Goal: Task Accomplishment & Management: Manage account settings

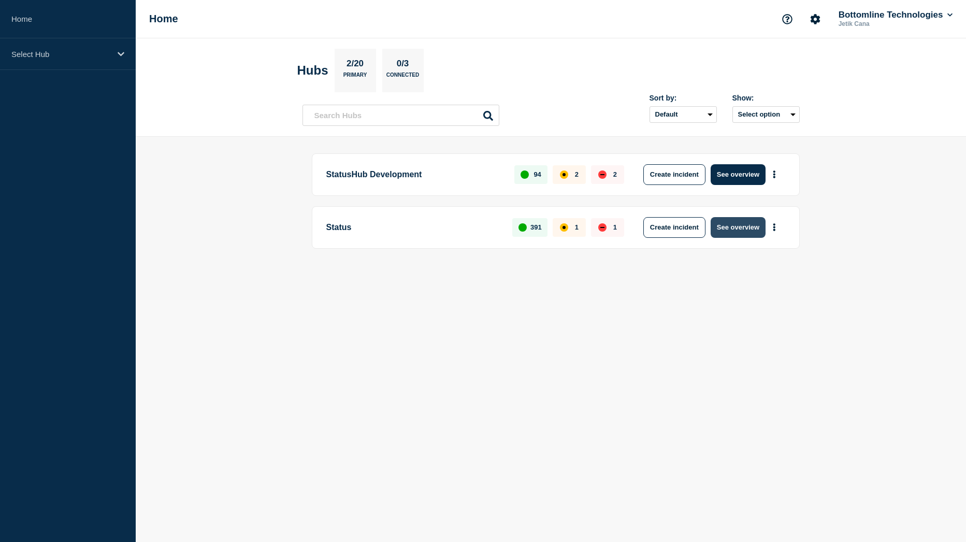
click at [721, 231] on button "See overview" at bounding box center [738, 227] width 55 height 21
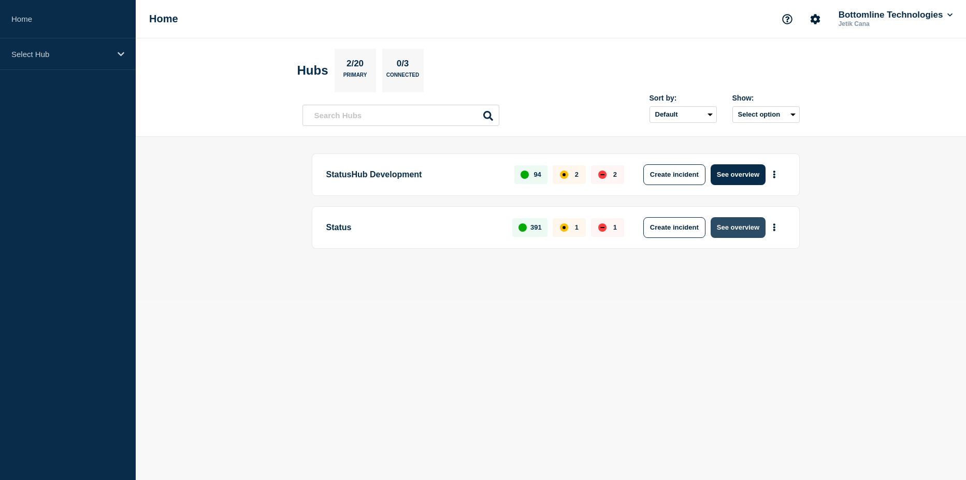
click at [738, 234] on button "See overview" at bounding box center [738, 227] width 55 height 21
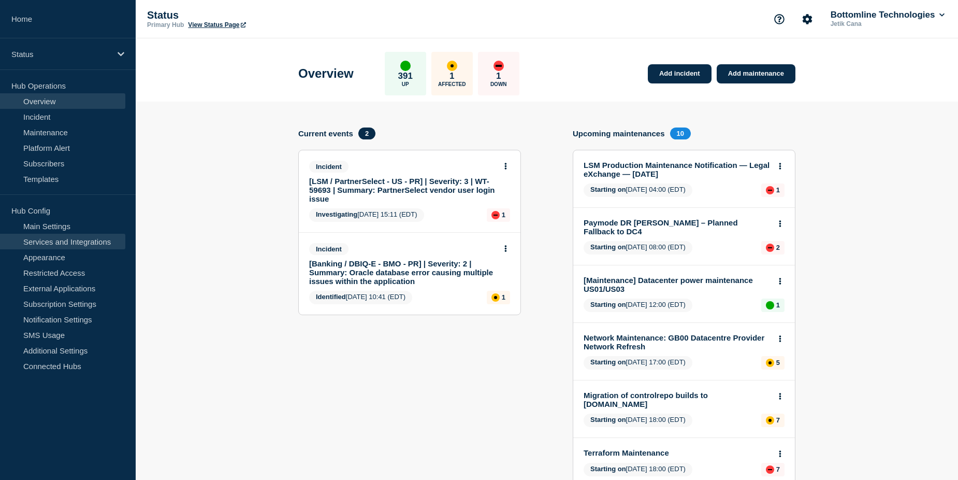
click at [56, 238] on link "Services and Integrations" at bounding box center [62, 242] width 125 height 16
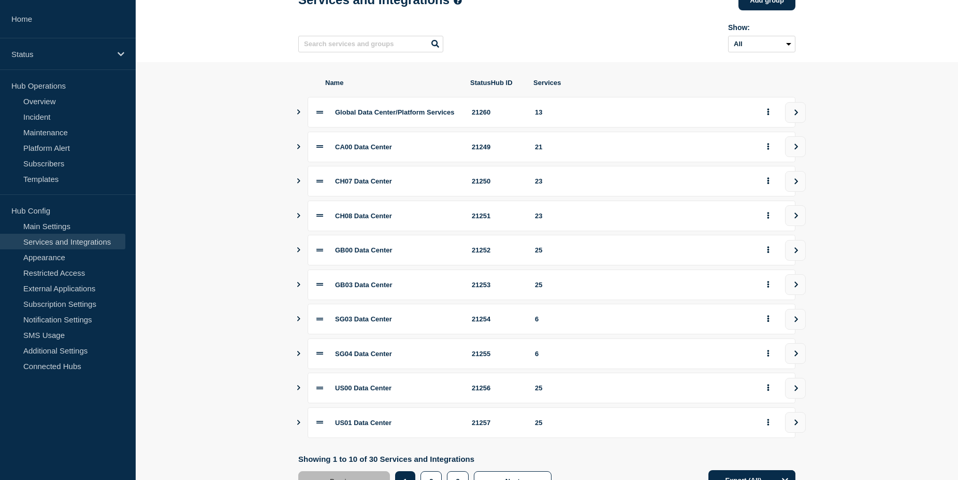
scroll to position [116, 0]
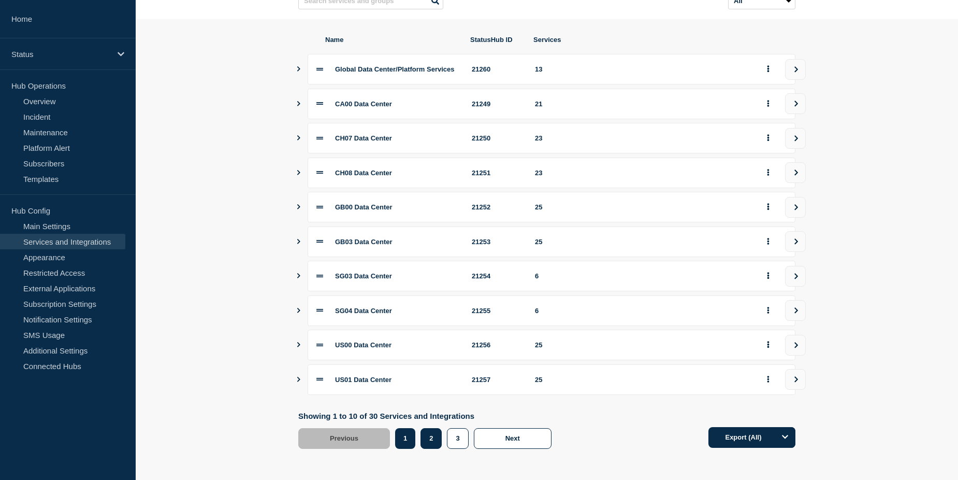
click at [437, 441] on button "2" at bounding box center [431, 438] width 21 height 21
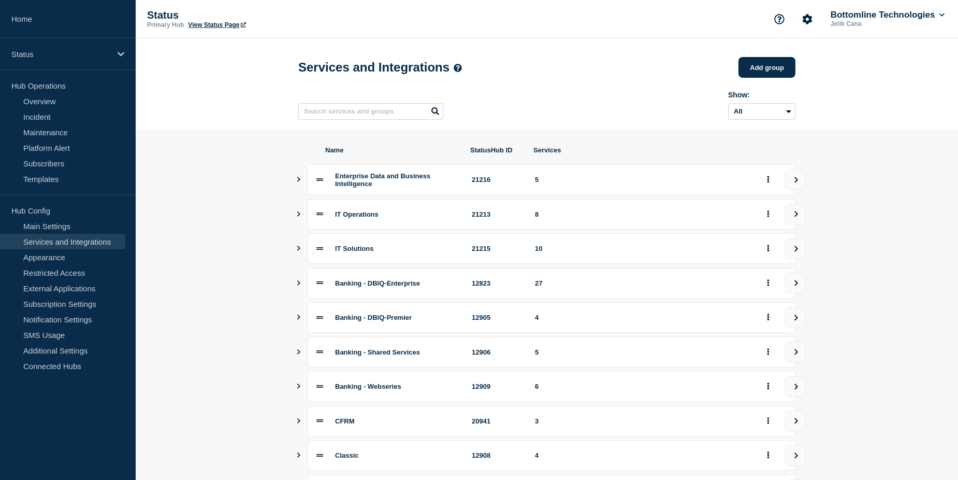
click at [299, 285] on icon "Show services" at bounding box center [298, 282] width 7 height 5
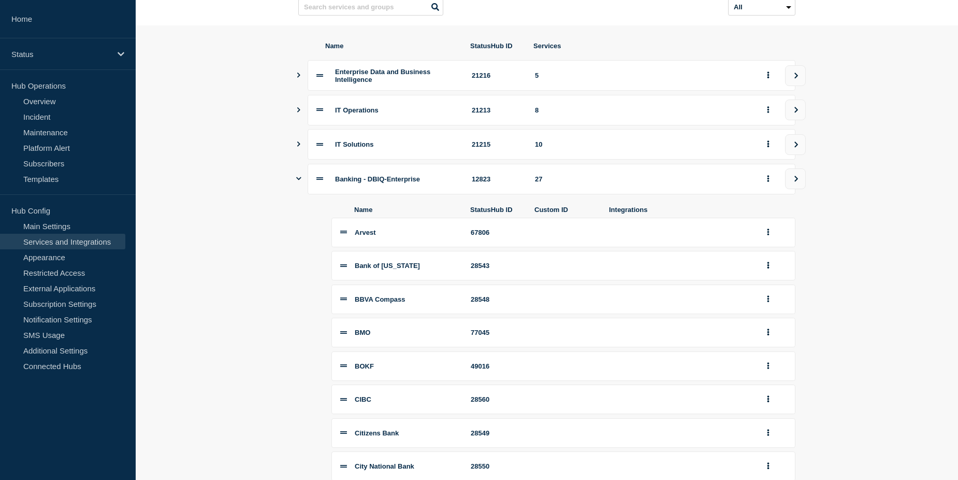
scroll to position [104, 0]
click at [300, 182] on icon "Show services" at bounding box center [298, 179] width 5 height 7
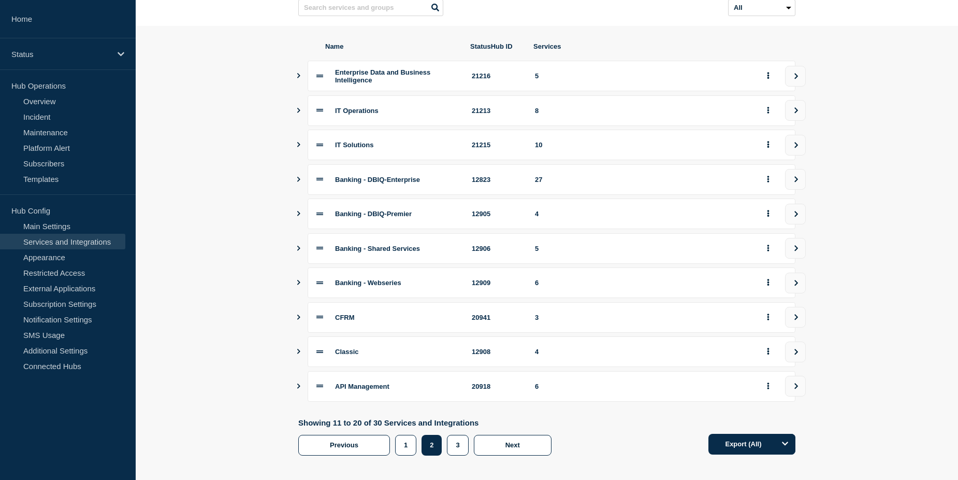
scroll to position [116, 0]
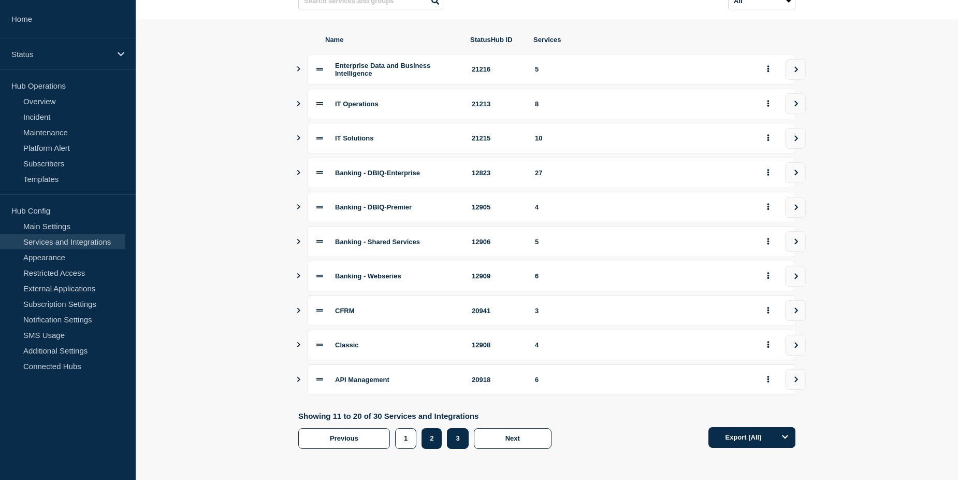
click at [457, 446] on button "3" at bounding box center [457, 438] width 21 height 21
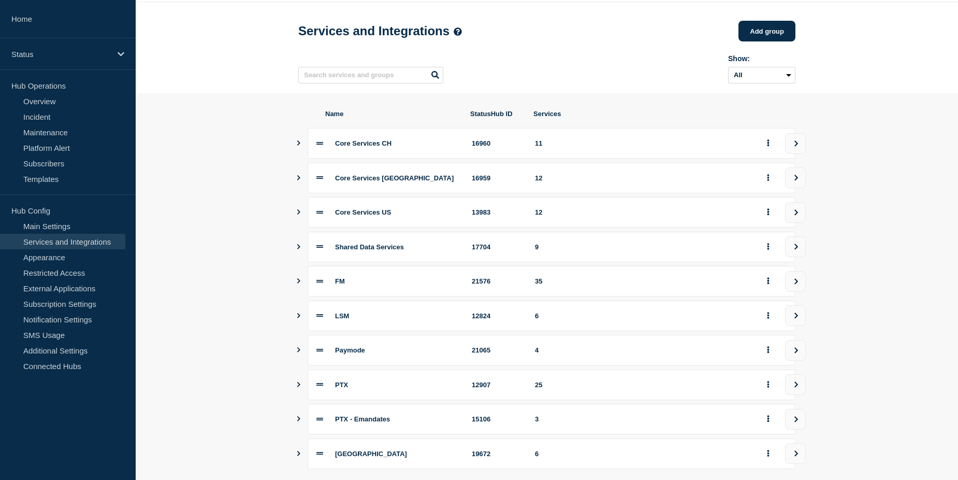
scroll to position [104, 0]
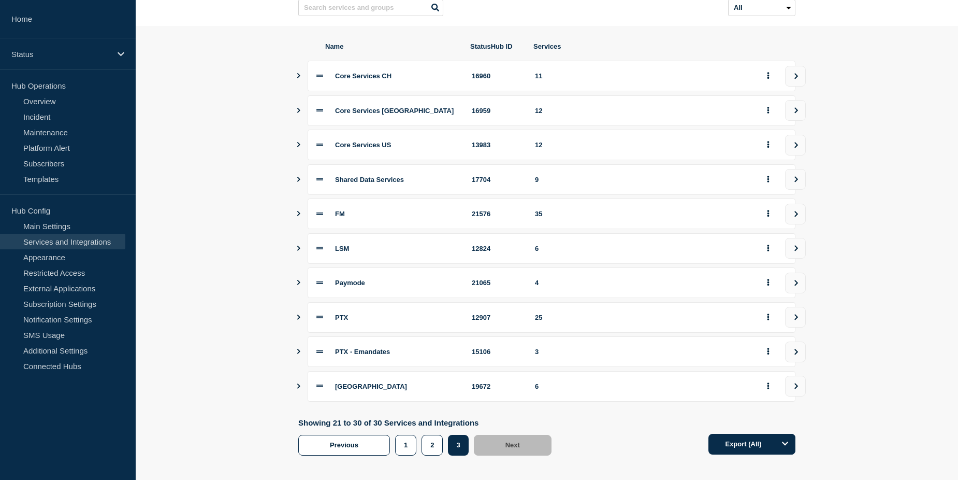
click at [298, 216] on icon "Show services" at bounding box center [298, 213] width 7 height 5
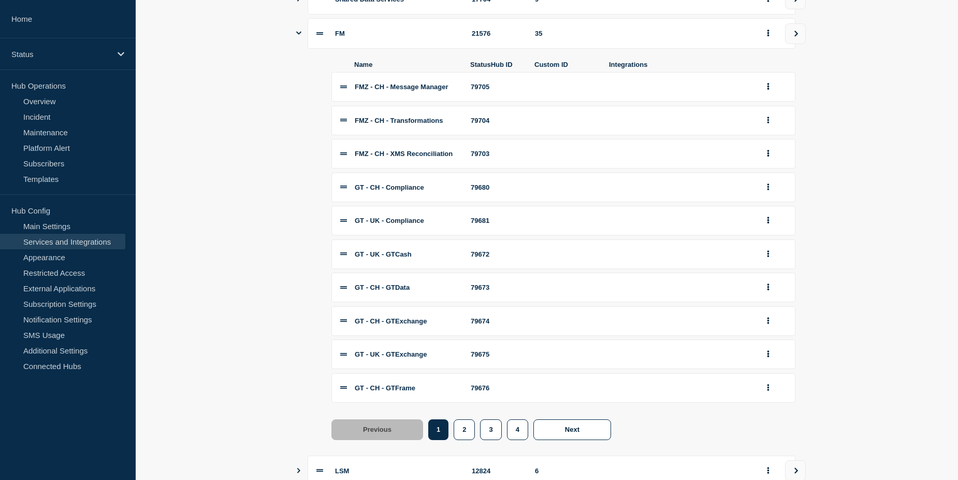
scroll to position [311, 0]
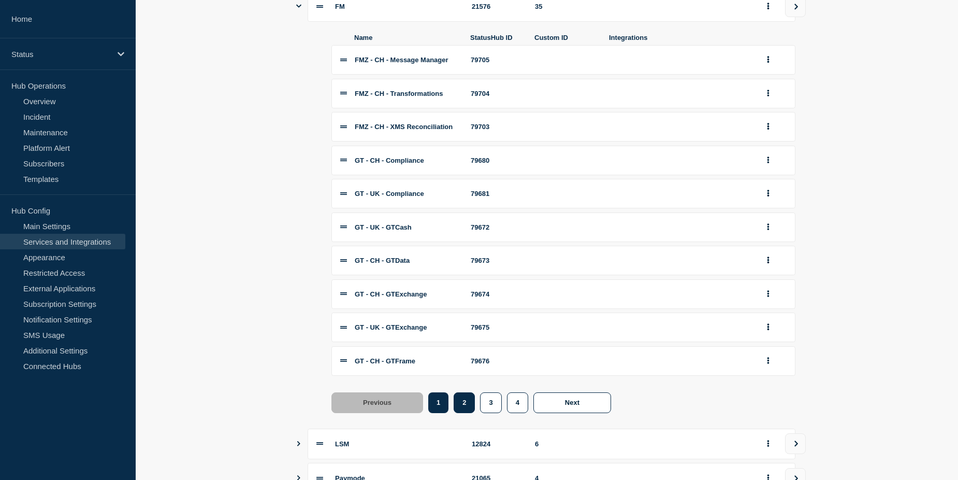
click at [461, 413] on button "2" at bounding box center [464, 402] width 21 height 21
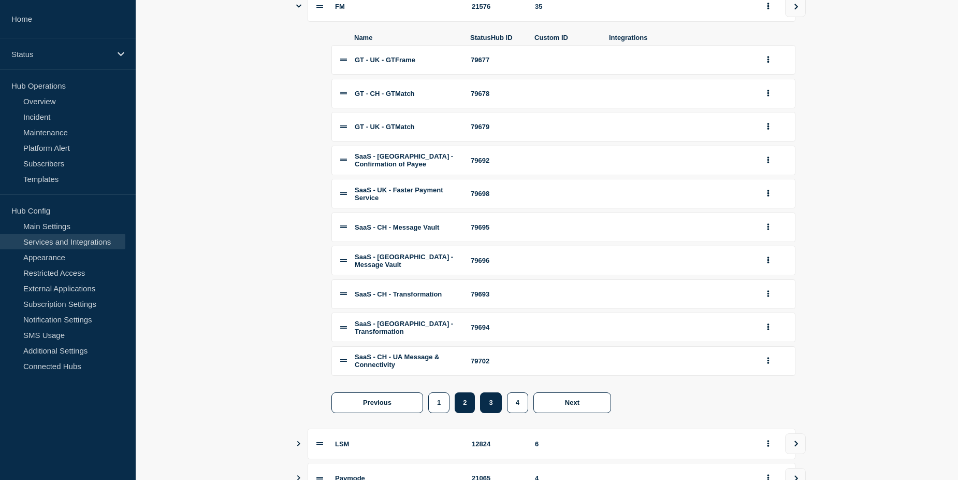
click at [489, 409] on button "3" at bounding box center [490, 402] width 21 height 21
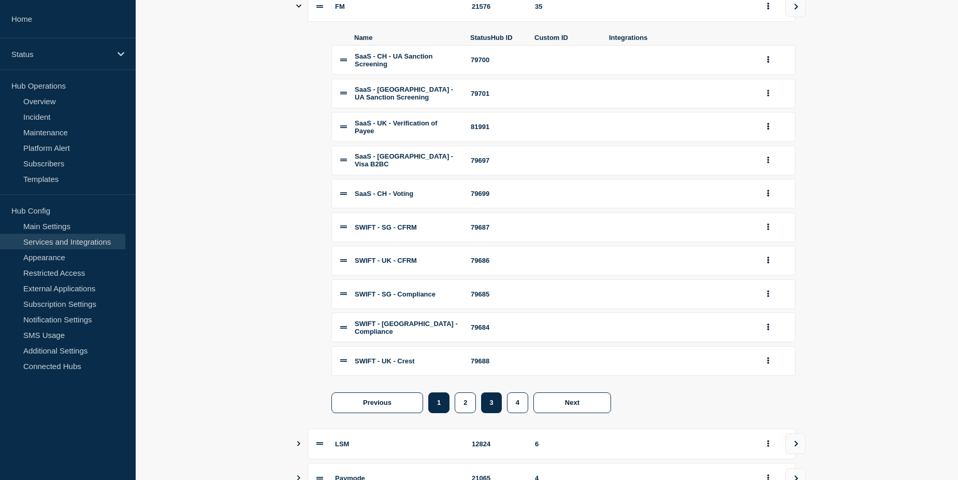
click at [442, 413] on button "1" at bounding box center [438, 402] width 21 height 21
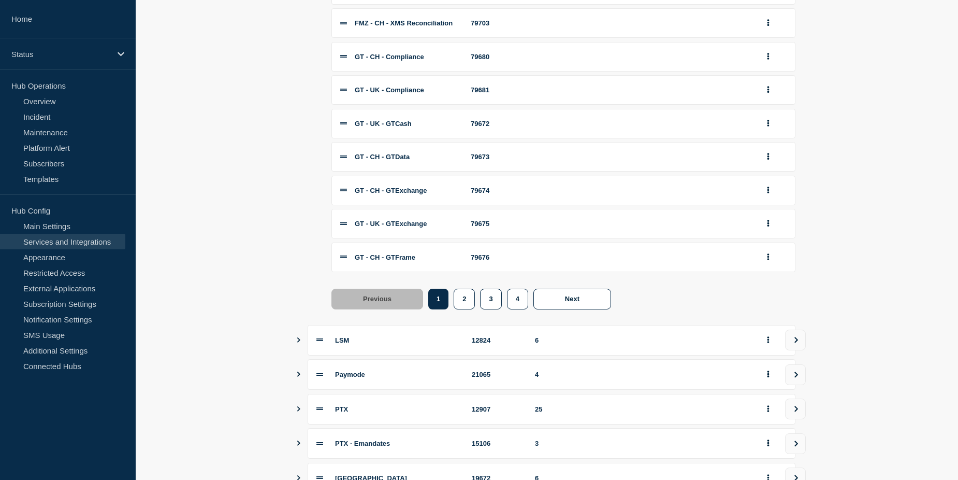
scroll to position [518, 0]
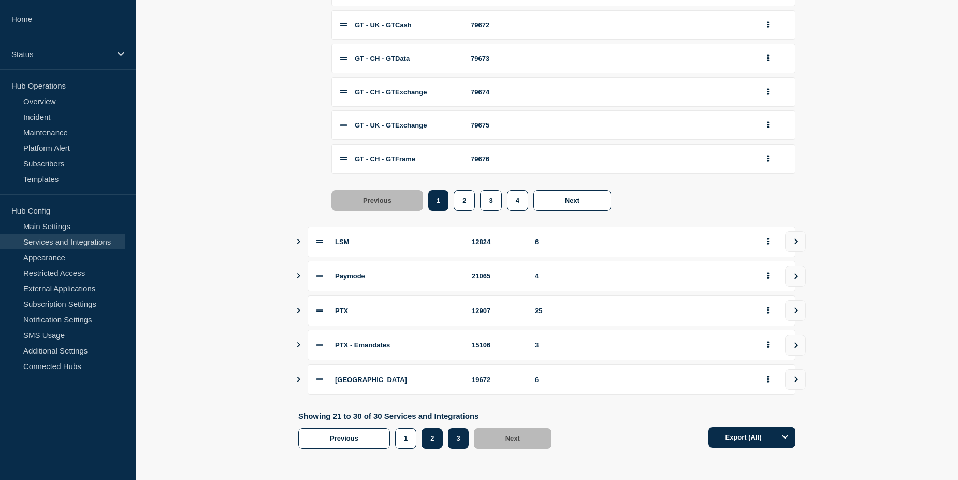
click at [436, 443] on button "2" at bounding box center [432, 438] width 21 height 21
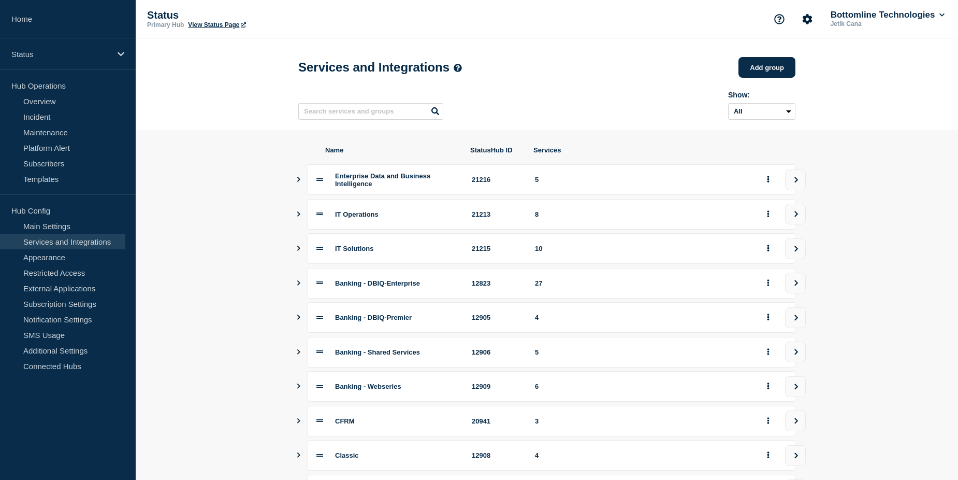
click at [298, 285] on icon "Show services" at bounding box center [298, 282] width 3 height 5
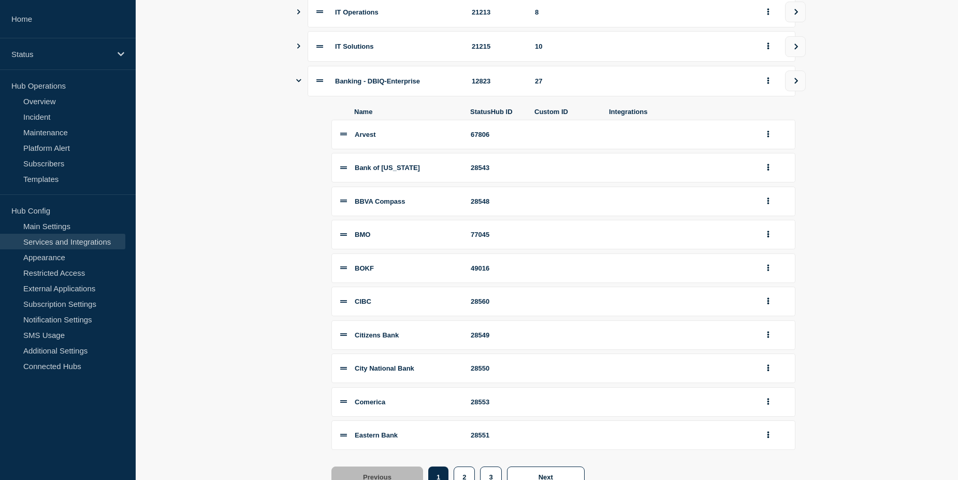
scroll to position [259, 0]
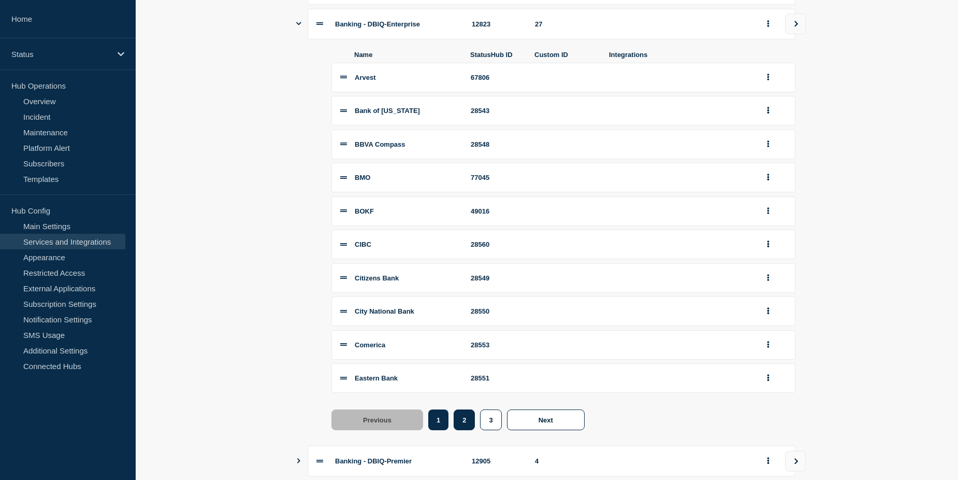
click at [459, 425] on button "2" at bounding box center [464, 419] width 21 height 21
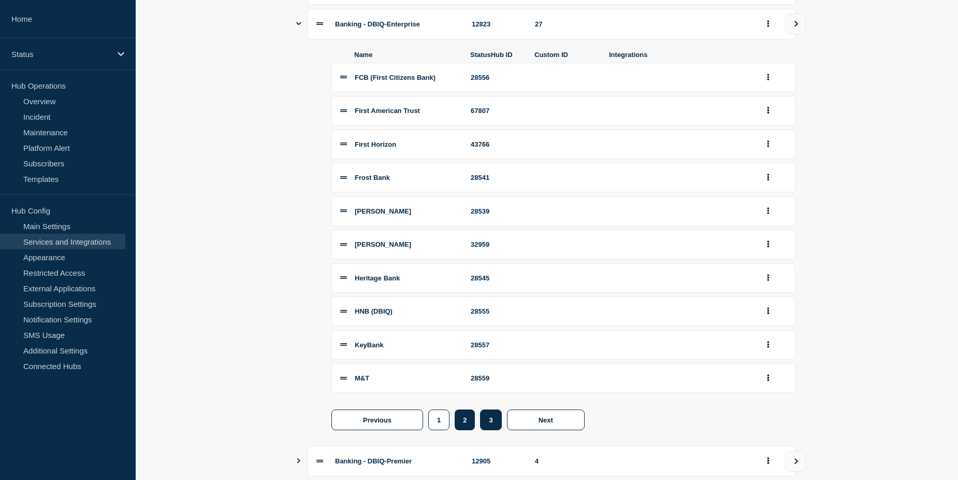
click at [489, 429] on button "3" at bounding box center [490, 419] width 21 height 21
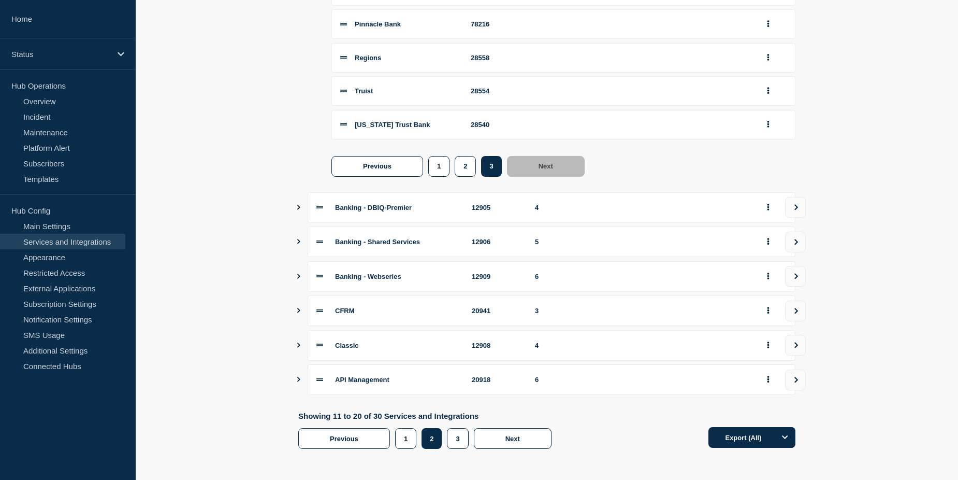
scroll to position [419, 0]
click at [459, 441] on button "3" at bounding box center [457, 438] width 21 height 21
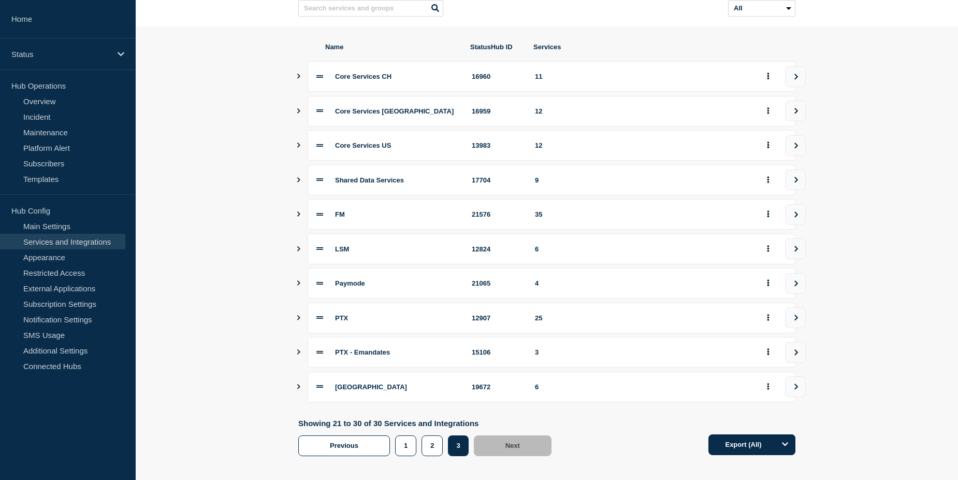
scroll to position [104, 0]
click at [400, 218] on div "FM" at bounding box center [397, 214] width 124 height 8
click at [804, 218] on button "view group" at bounding box center [795, 214] width 21 height 21
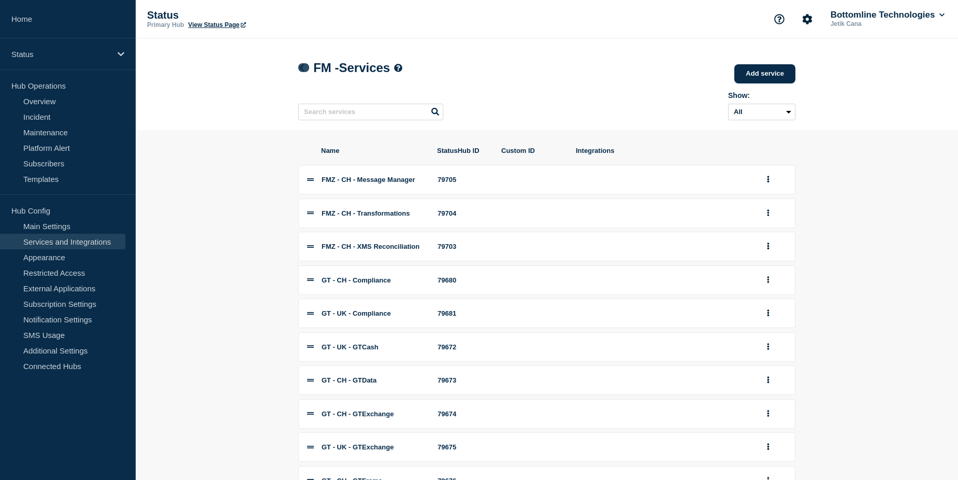
click at [299, 66] on icon at bounding box center [302, 67] width 8 height 7
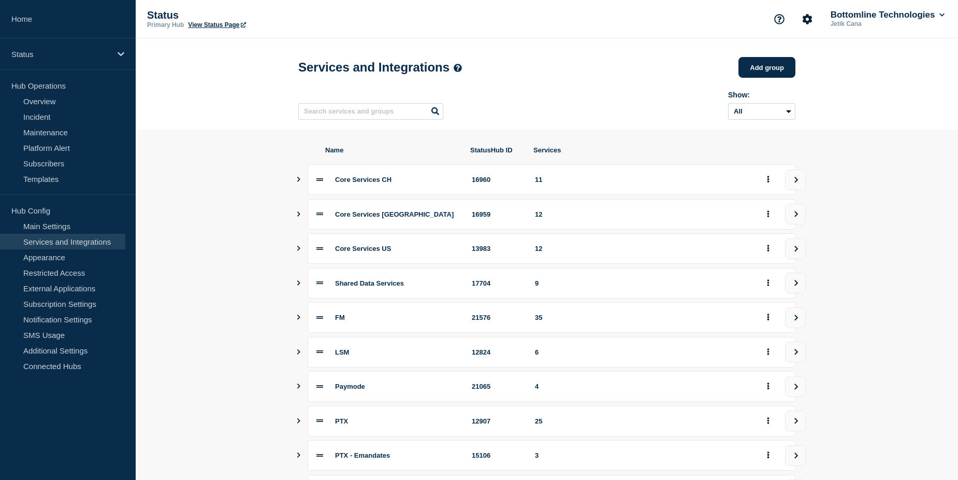
scroll to position [104, 0]
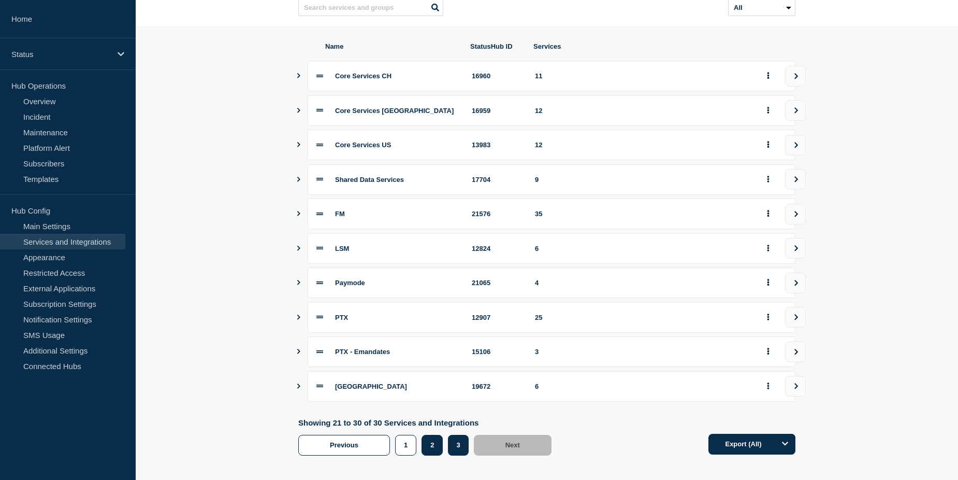
click at [433, 447] on button "2" at bounding box center [432, 444] width 21 height 21
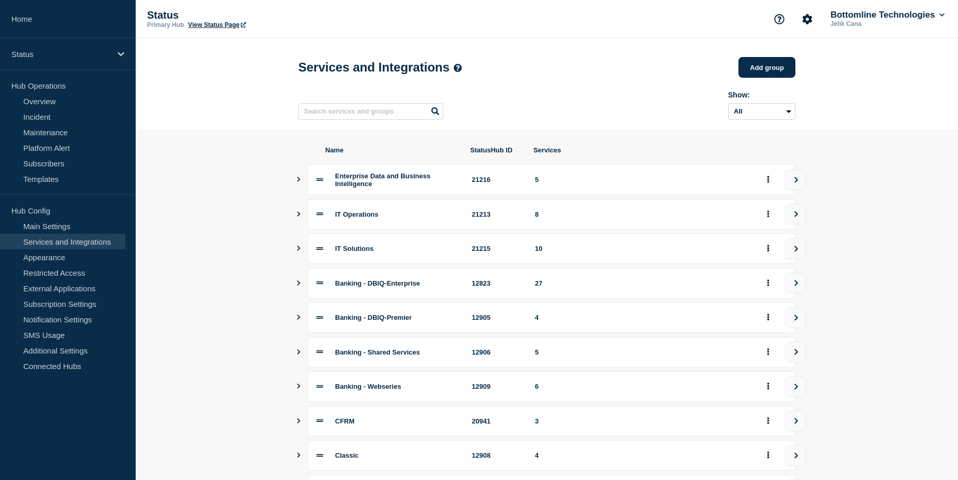
scroll to position [52, 0]
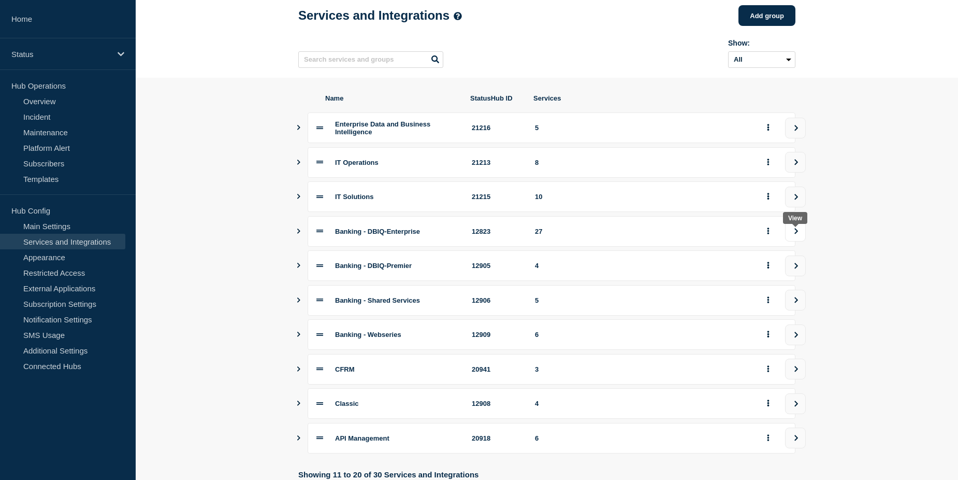
click at [795, 240] on button "view group" at bounding box center [795, 231] width 21 height 21
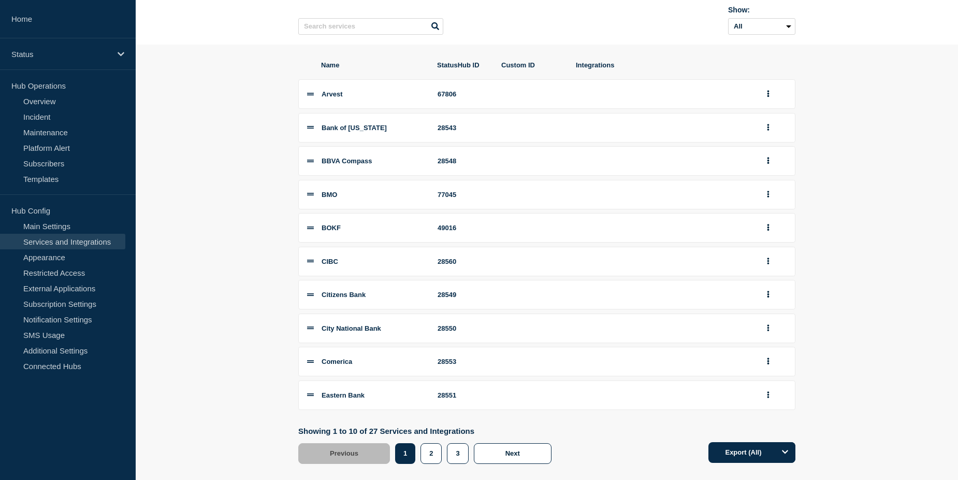
scroll to position [104, 0]
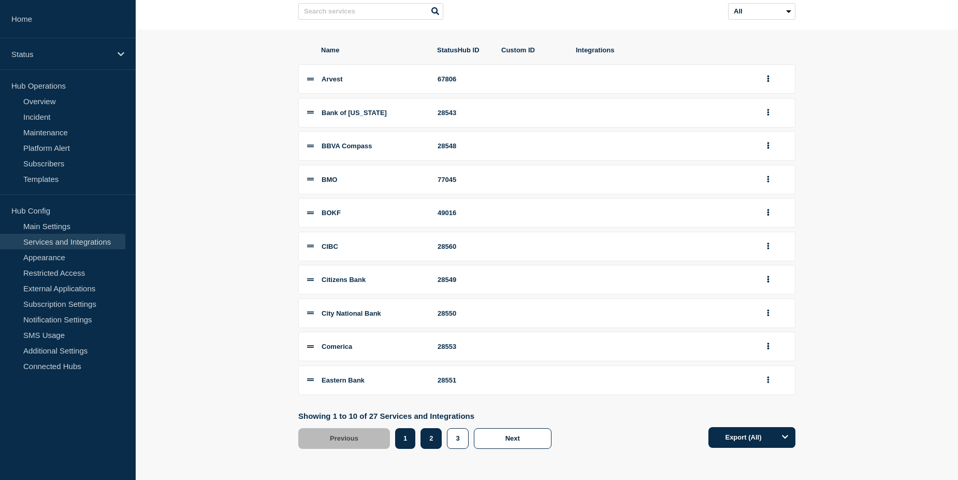
click at [433, 434] on button "2" at bounding box center [431, 438] width 21 height 21
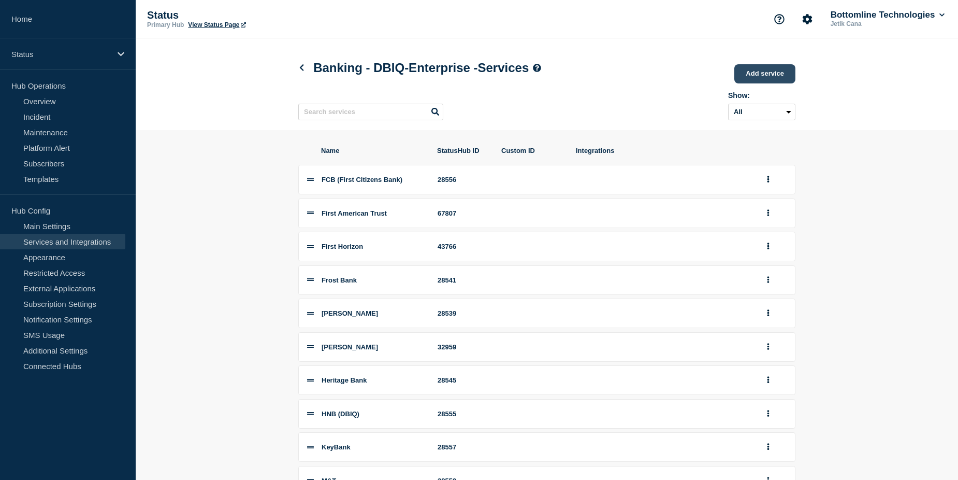
click at [767, 72] on link "Add service" at bounding box center [764, 73] width 61 height 19
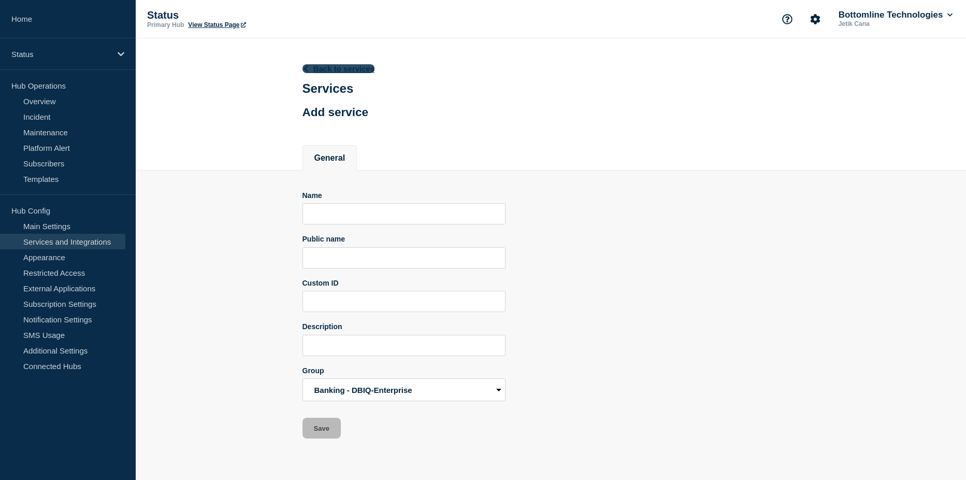
click at [308, 69] on icon at bounding box center [306, 68] width 8 height 7
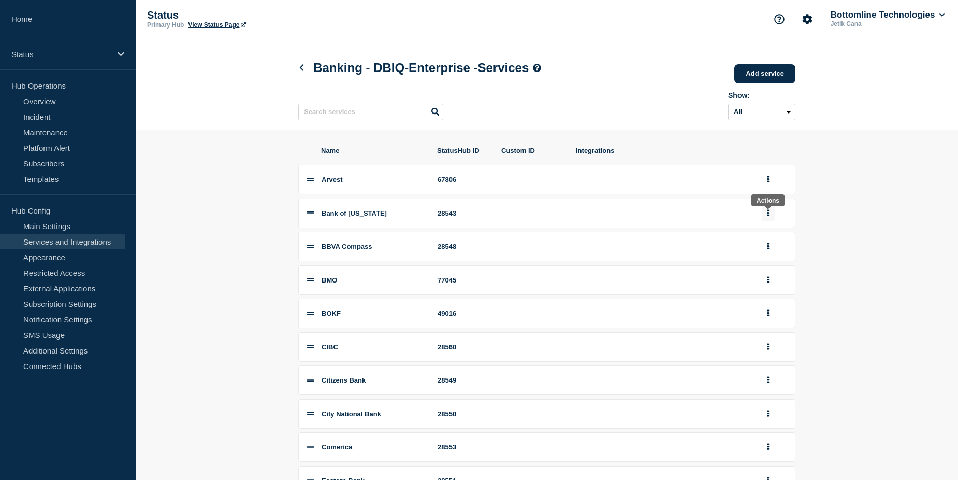
click at [769, 216] on icon "group actions" at bounding box center [768, 212] width 3 height 7
click at [762, 235] on button "Edit" at bounding box center [774, 232] width 52 height 16
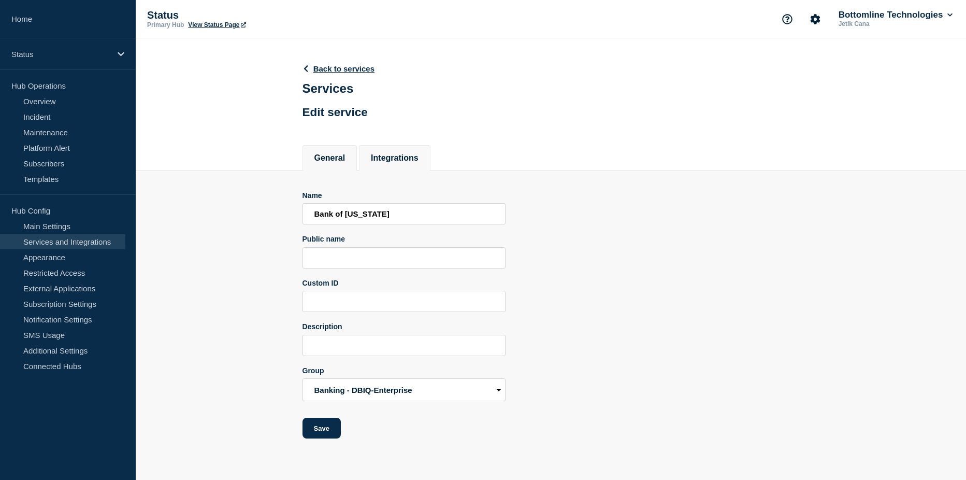
click at [397, 156] on button "Integrations" at bounding box center [395, 157] width 48 height 9
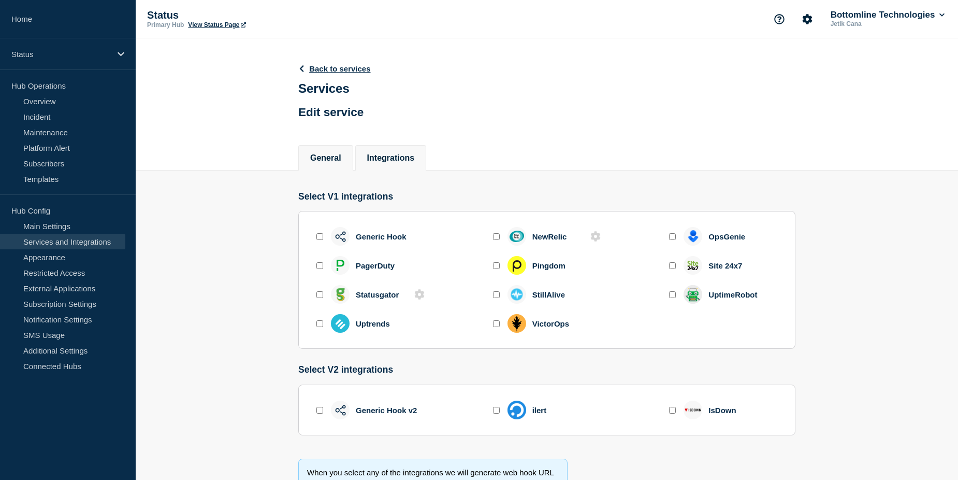
click at [317, 154] on button "General" at bounding box center [325, 157] width 31 height 9
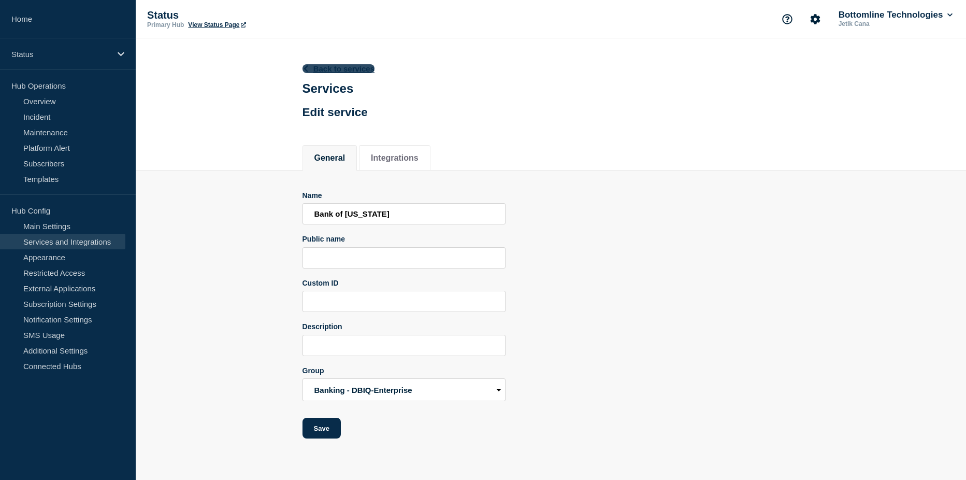
click at [333, 69] on link "Back to services" at bounding box center [338, 68] width 73 height 9
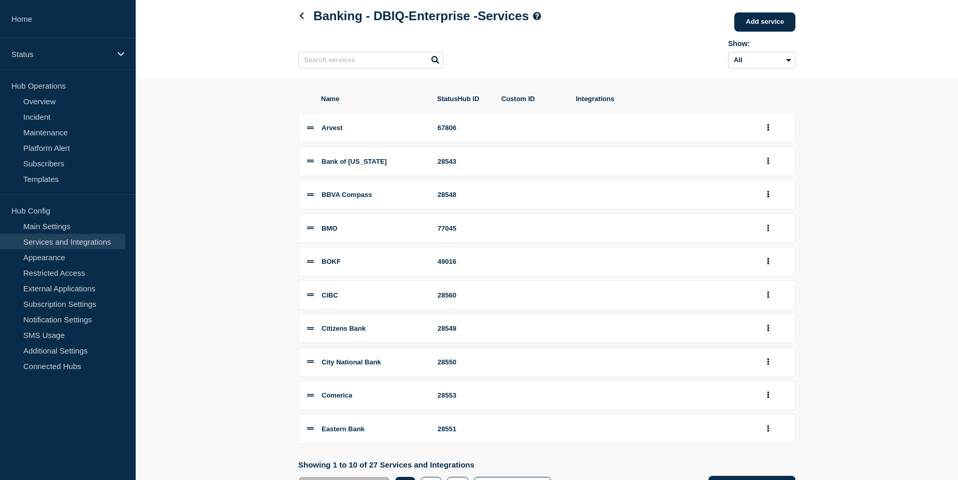
scroll to position [104, 0]
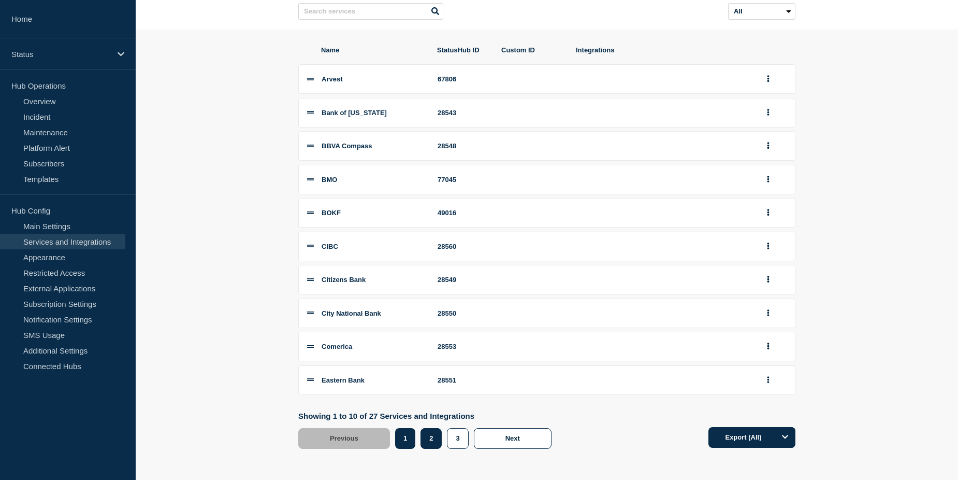
click at [432, 441] on button "2" at bounding box center [431, 438] width 21 height 21
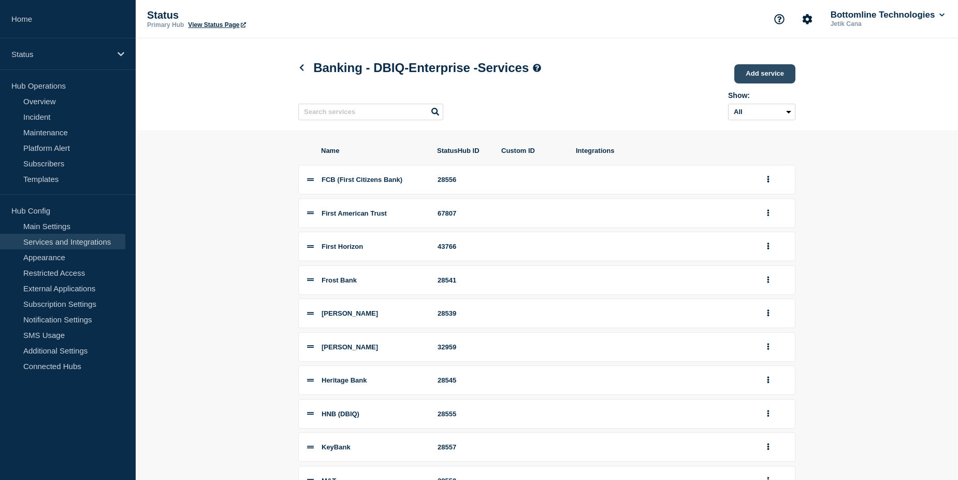
click at [776, 78] on link "Add service" at bounding box center [764, 73] width 61 height 19
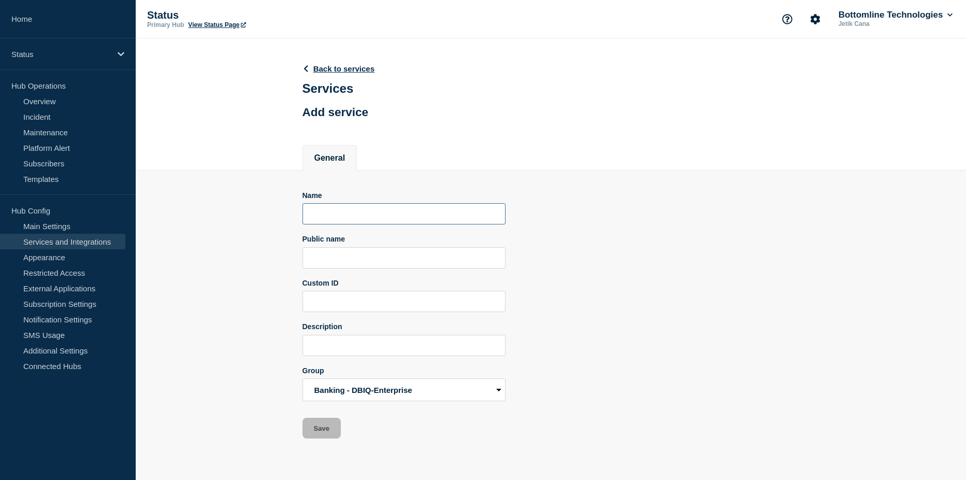
click at [373, 219] on input "Name" at bounding box center [403, 213] width 203 height 21
type input "DBIQ-E - Frost Bank Consumer"
click at [551, 284] on div "Name DBIQ-E - Frost Bank Consumer Public name Custom ID Description Group Globa…" at bounding box center [550, 315] width 497 height 248
click at [323, 432] on button "Save" at bounding box center [321, 427] width 38 height 21
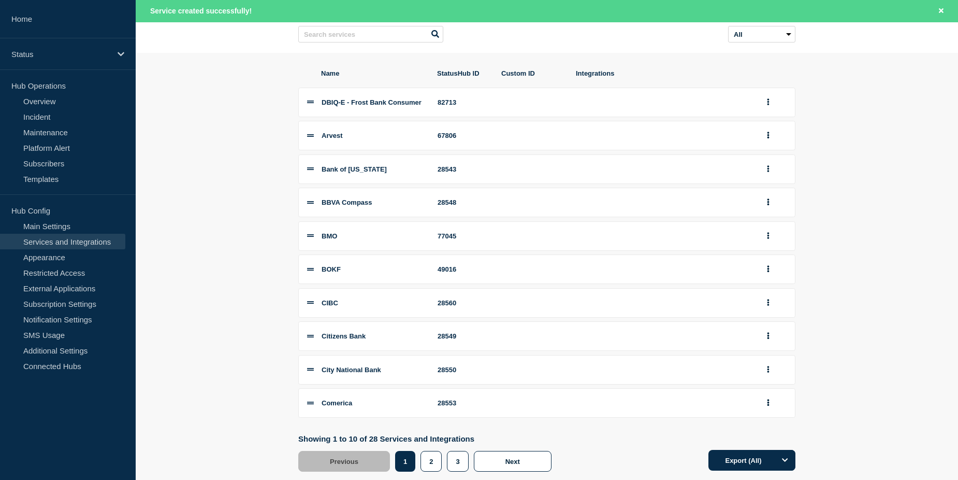
scroll to position [104, 0]
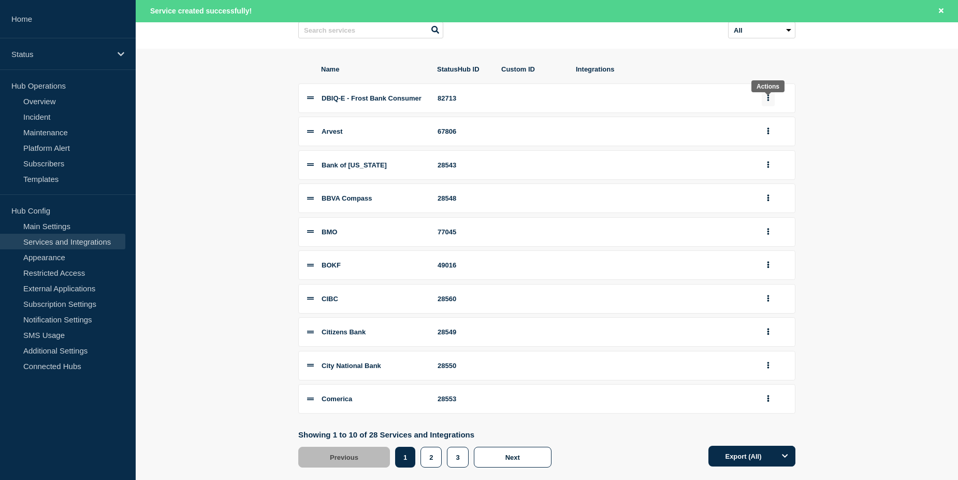
click at [767, 101] on icon "group actions" at bounding box center [768, 97] width 3 height 7
click at [769, 123] on button "Edit" at bounding box center [774, 118] width 52 height 16
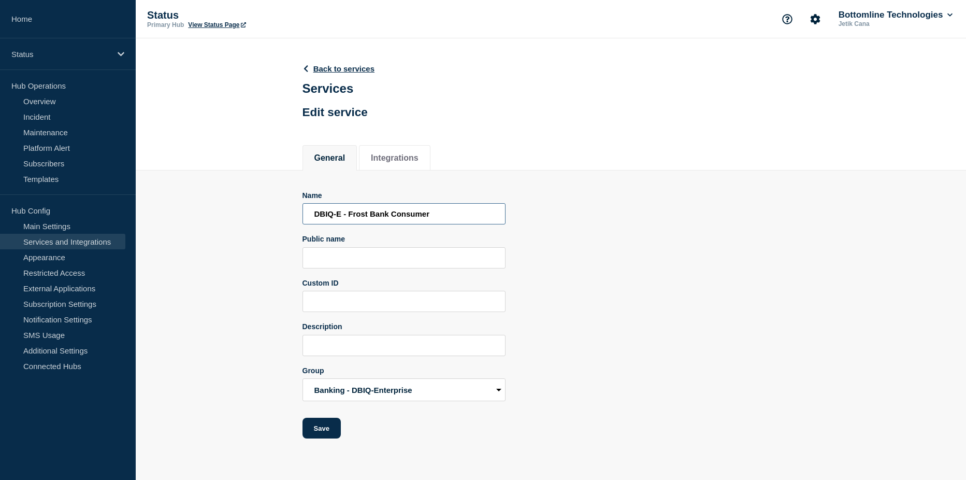
drag, startPoint x: 348, startPoint y: 216, endPoint x: 310, endPoint y: 220, distance: 37.9
click at [310, 220] on input "DBIQ-E - Frost Bank Consumer" at bounding box center [403, 213] width 203 height 21
type input "Frost Bank Consumer"
click at [327, 429] on button "Save" at bounding box center [321, 427] width 38 height 21
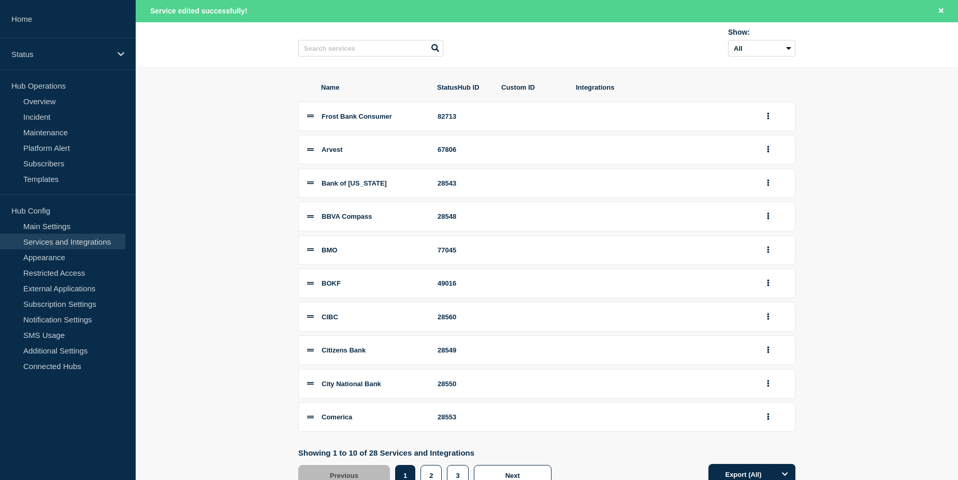
scroll to position [104, 0]
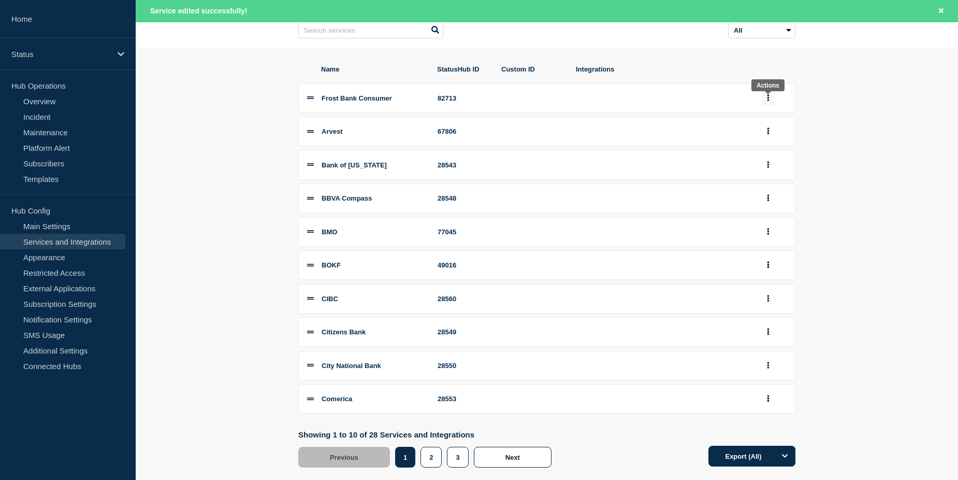
click at [765, 102] on button "group actions" at bounding box center [768, 98] width 13 height 16
click at [764, 229] on button "2" at bounding box center [774, 221] width 52 height 16
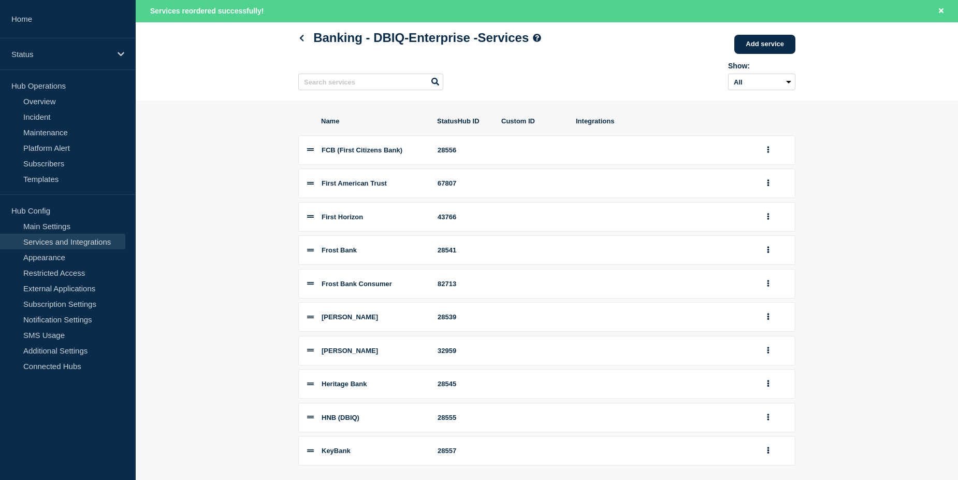
scroll to position [104, 0]
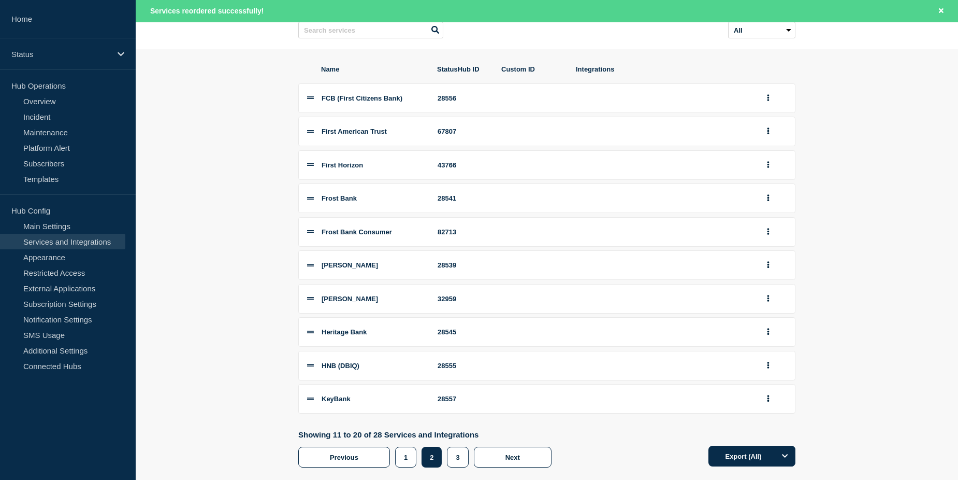
click at [224, 253] on section "Name StatusHub ID Custom ID Integrations FCB (First Citizens Bank) 28556 First …" at bounding box center [547, 266] width 822 height 434
